Goal: Information Seeking & Learning: Learn about a topic

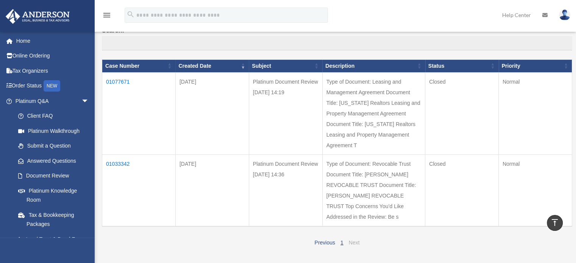
scroll to position [67, 0]
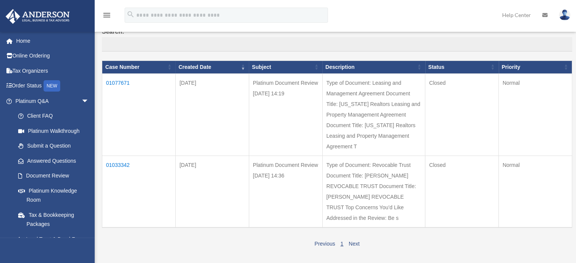
click at [118, 174] on td "01033342" at bounding box center [138, 192] width 73 height 72
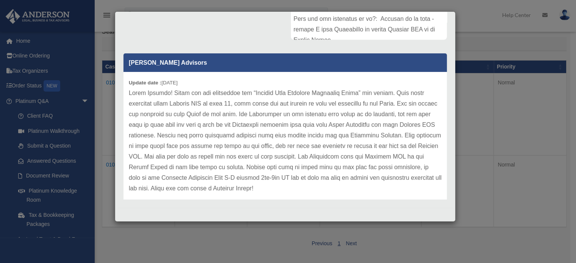
scroll to position [10, 0]
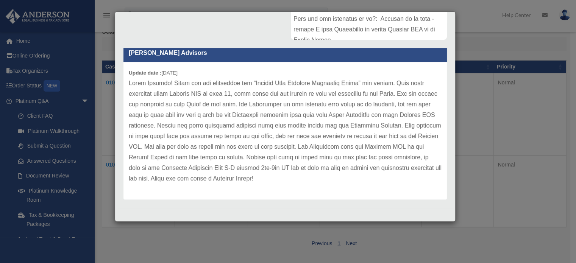
click at [59, 193] on div "Case Detail × Platinum Document Review [DATE] 14:36 Case Number 01033342 Create…" at bounding box center [288, 131] width 576 height 263
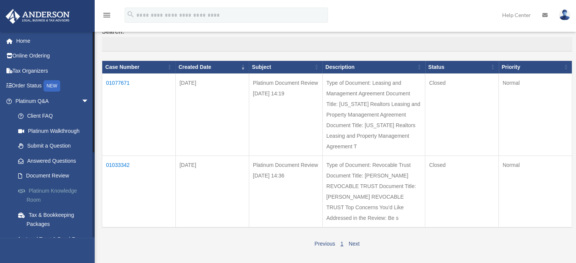
click at [47, 189] on link "Platinum Knowledge Room" at bounding box center [56, 195] width 90 height 24
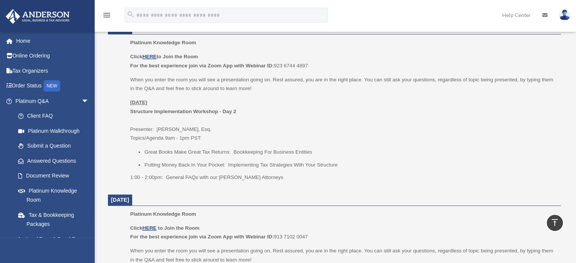
scroll to position [324, 0]
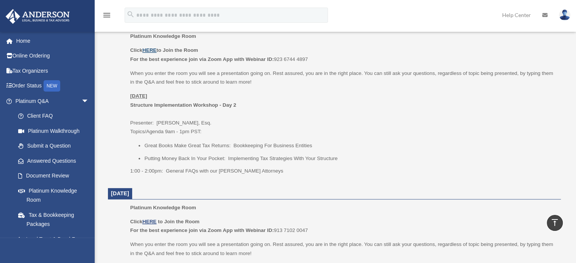
click at [150, 48] on u "HERE" at bounding box center [149, 50] width 14 height 6
